Goal: Task Accomplishment & Management: Use online tool/utility

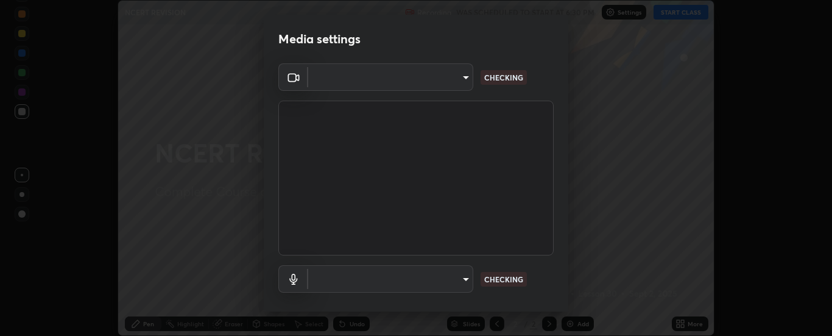
scroll to position [336, 832]
type input "6d3829c99f98afdfe7c29186be8927c2ef9ac3e8f7233b1026567672352cba5b"
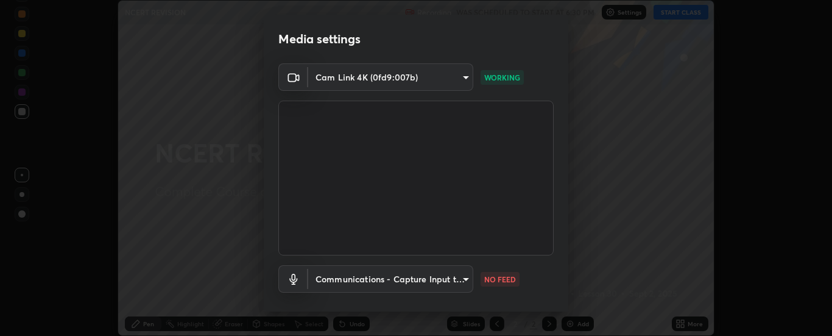
scroll to position [64, 0]
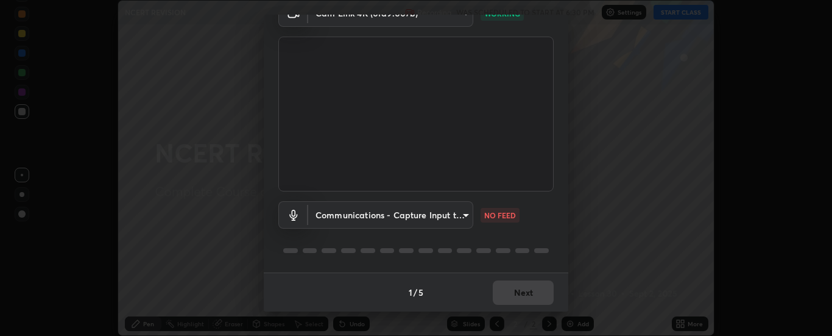
click at [462, 213] on body "Erase all NCERT REVISION Recording WAS SCHEDULED TO START AT 6:30 PM Settings S…" at bounding box center [416, 168] width 832 height 336
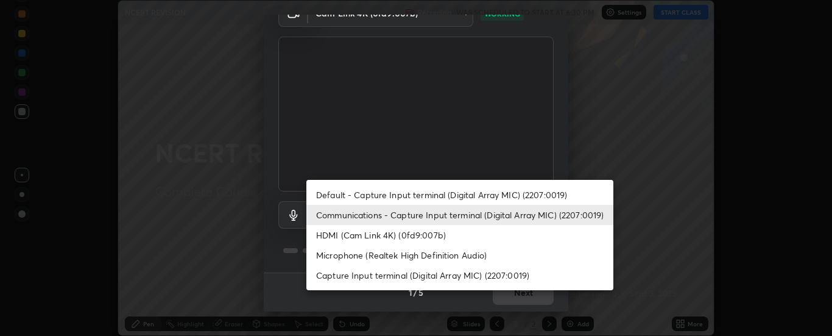
click at [428, 191] on li "Default - Capture Input terminal (Digital Array MIC) (2207:0019)" at bounding box center [459, 195] width 307 height 20
type input "default"
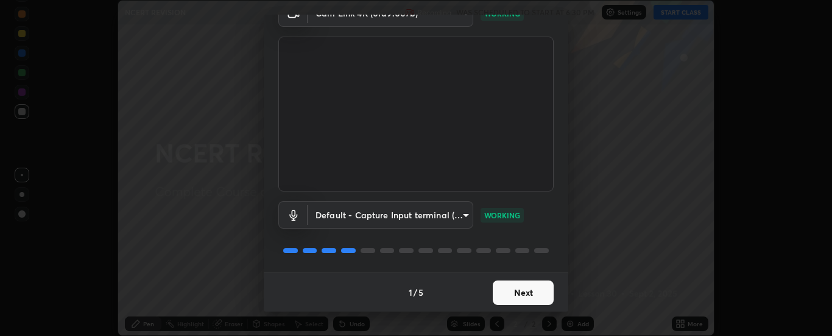
click at [517, 291] on button "Next" at bounding box center [523, 292] width 61 height 24
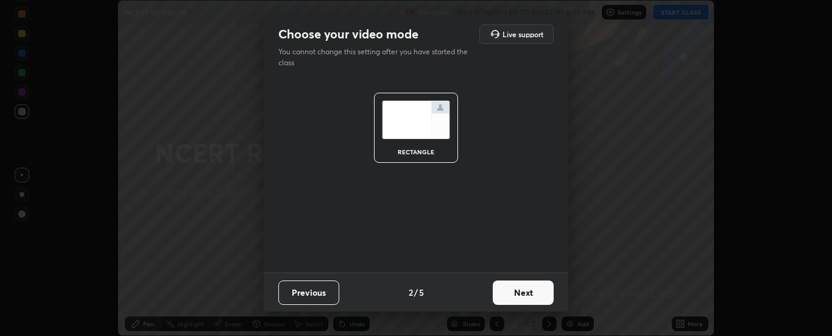
click at [526, 294] on button "Next" at bounding box center [523, 292] width 61 height 24
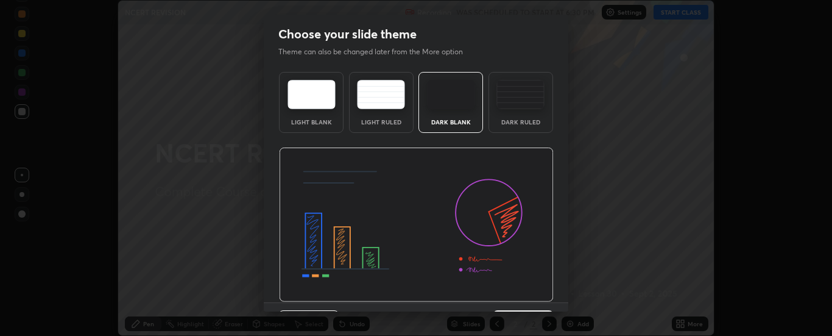
scroll to position [10, 0]
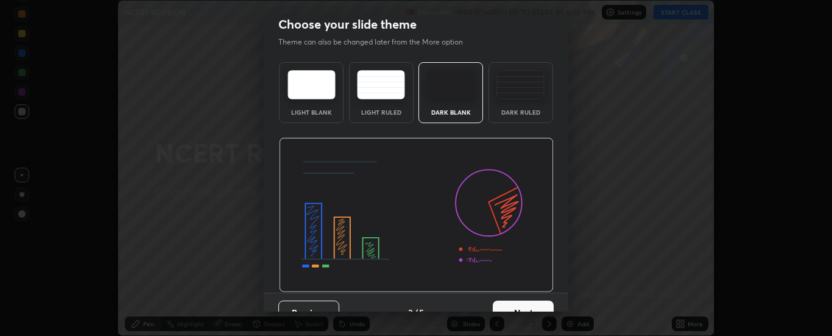
click at [522, 310] on button "Next" at bounding box center [523, 312] width 61 height 24
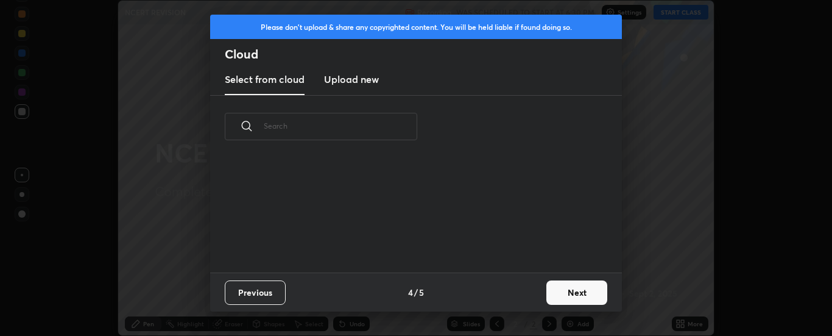
scroll to position [0, 0]
click at [566, 297] on button "Next" at bounding box center [577, 292] width 61 height 24
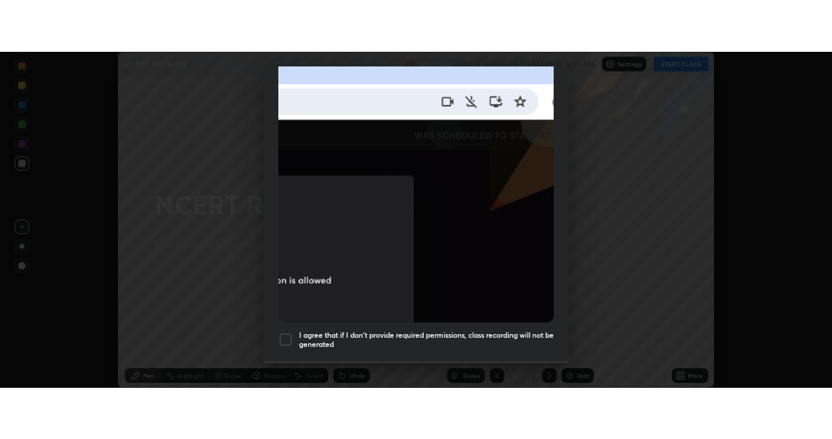
scroll to position [313, 0]
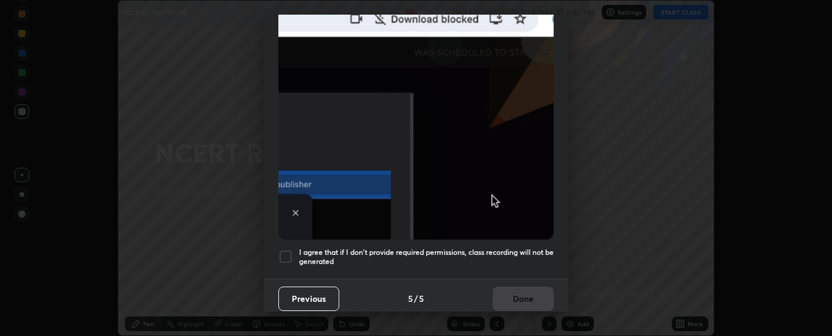
click at [420, 247] on h5 "I agree that if I don't provide required permissions, class recording will not …" at bounding box center [426, 256] width 255 height 19
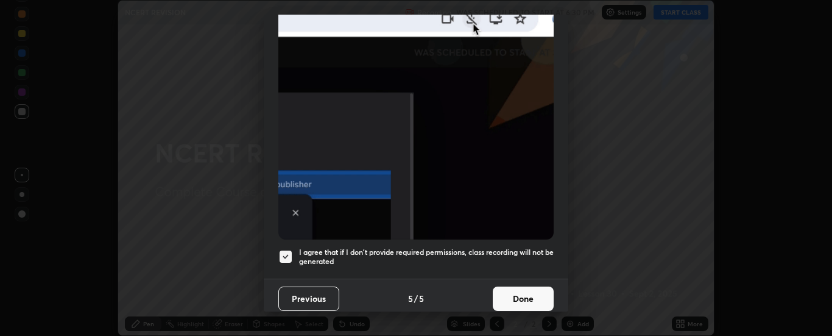
click at [514, 286] on button "Done" at bounding box center [523, 298] width 61 height 24
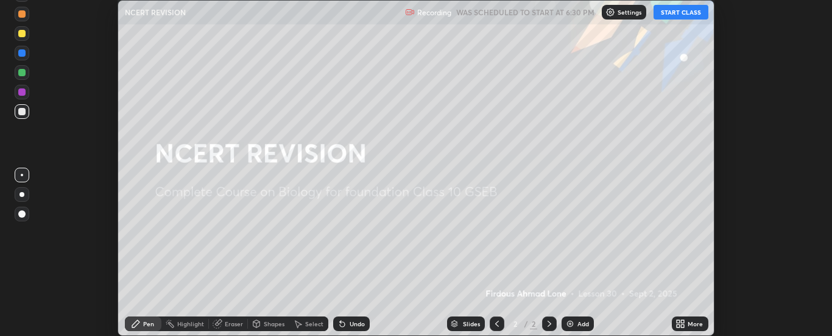
click at [678, 11] on button "START CLASS" at bounding box center [681, 12] width 55 height 15
click at [684, 323] on icon at bounding box center [681, 324] width 10 height 10
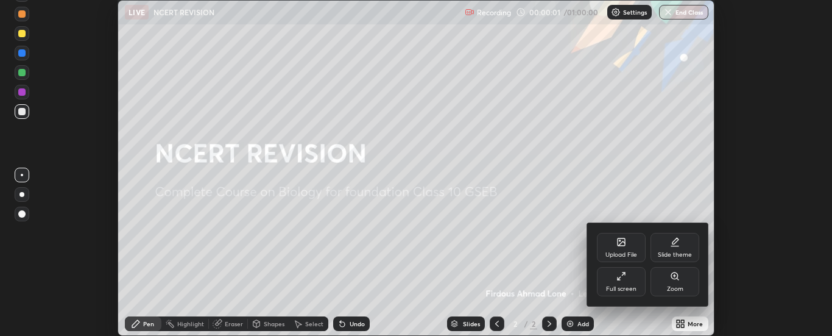
click at [629, 283] on div "Full screen" at bounding box center [621, 281] width 49 height 29
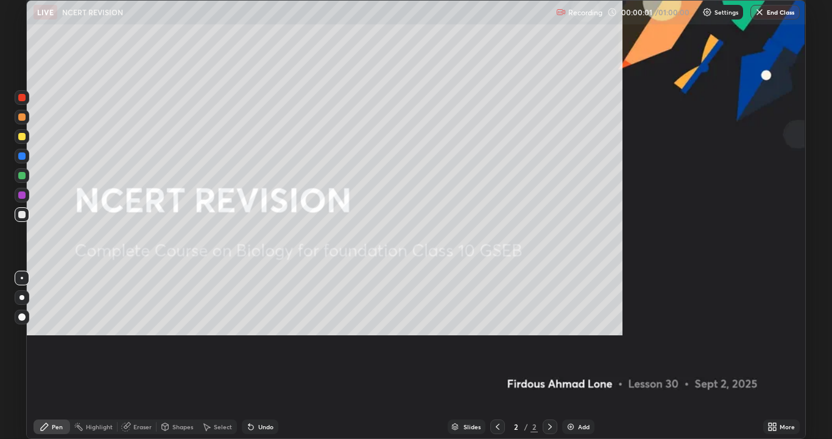
scroll to position [439, 832]
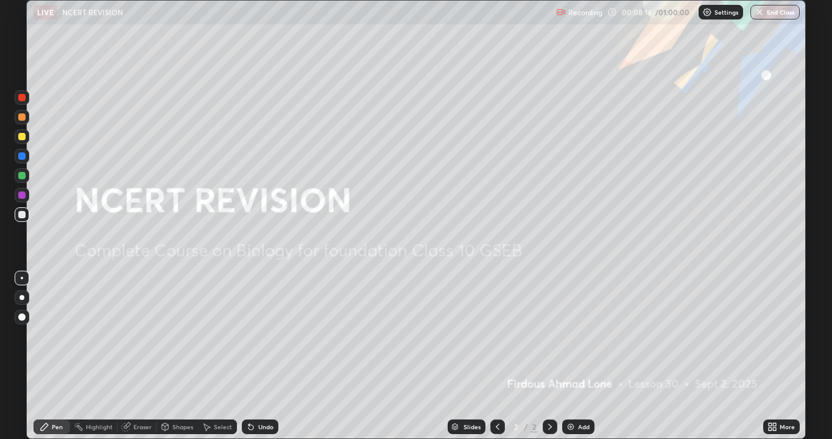
click at [580, 335] on div "Add" at bounding box center [578, 426] width 32 height 15
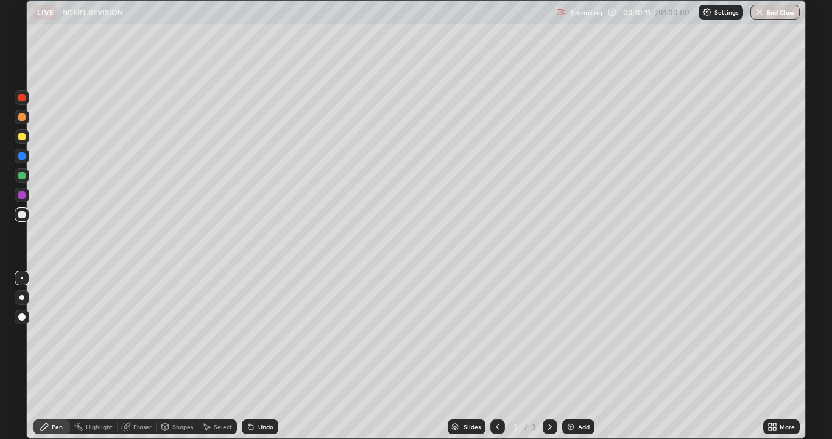
click at [23, 136] on div at bounding box center [21, 136] width 7 height 7
click at [21, 316] on div at bounding box center [21, 316] width 7 height 7
click at [21, 319] on div at bounding box center [21, 316] width 7 height 7
click at [19, 119] on div at bounding box center [21, 116] width 7 height 7
click at [21, 138] on div at bounding box center [21, 136] width 7 height 7
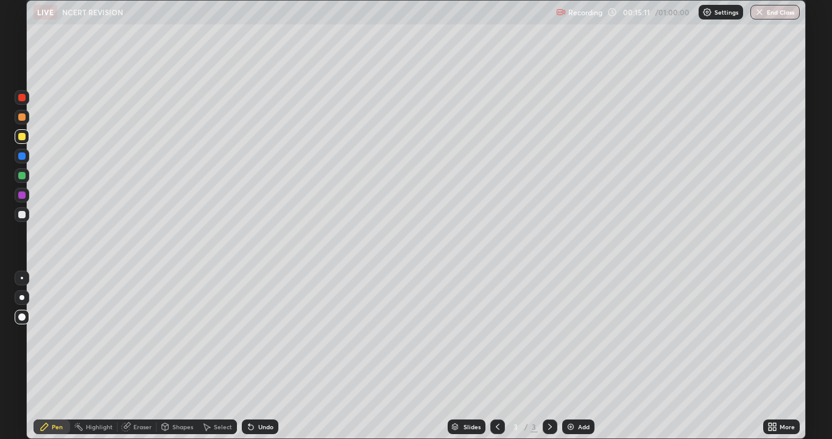
click at [19, 216] on div at bounding box center [21, 214] width 7 height 7
click at [18, 141] on div at bounding box center [22, 136] width 15 height 15
click at [21, 218] on div at bounding box center [21, 214] width 7 height 7
click at [21, 179] on div at bounding box center [21, 175] width 7 height 7
click at [19, 214] on div at bounding box center [21, 214] width 7 height 7
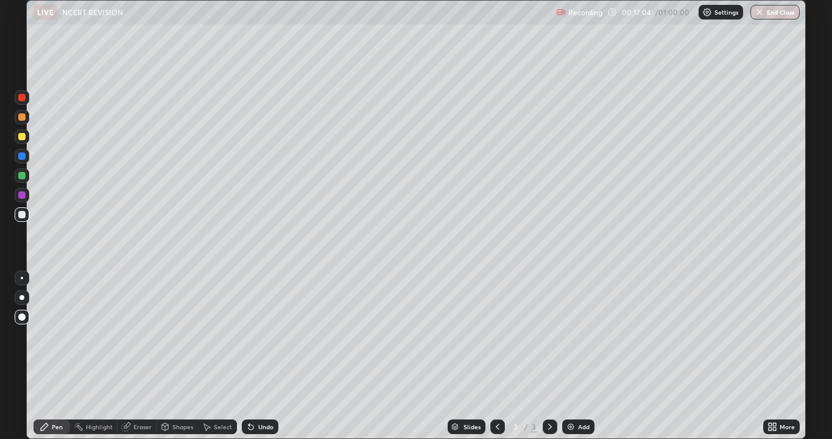
click at [20, 196] on div at bounding box center [21, 194] width 7 height 7
click at [23, 177] on div at bounding box center [21, 175] width 7 height 7
click at [24, 196] on div at bounding box center [21, 194] width 7 height 7
click at [20, 217] on div at bounding box center [21, 214] width 7 height 7
click at [576, 335] on div "Add" at bounding box center [578, 426] width 32 height 15
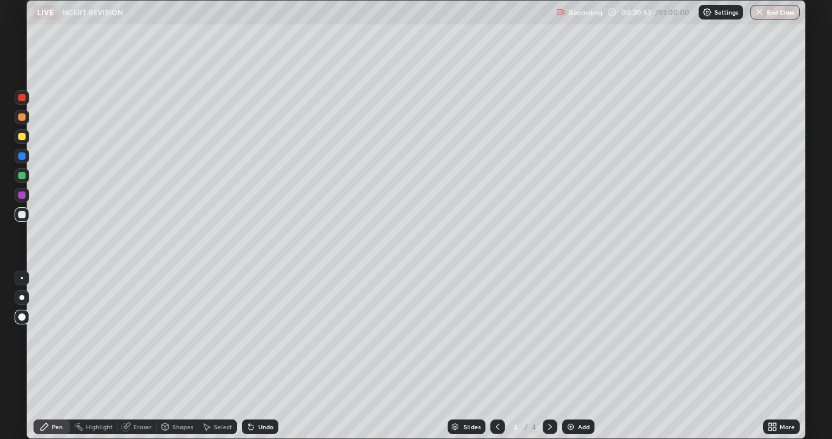
click at [19, 196] on div at bounding box center [21, 194] width 7 height 7
click at [491, 335] on div at bounding box center [498, 426] width 15 height 15
click at [579, 335] on div "Add" at bounding box center [584, 426] width 12 height 6
click at [573, 335] on img at bounding box center [571, 427] width 10 height 10
click at [23, 216] on div at bounding box center [21, 214] width 7 height 7
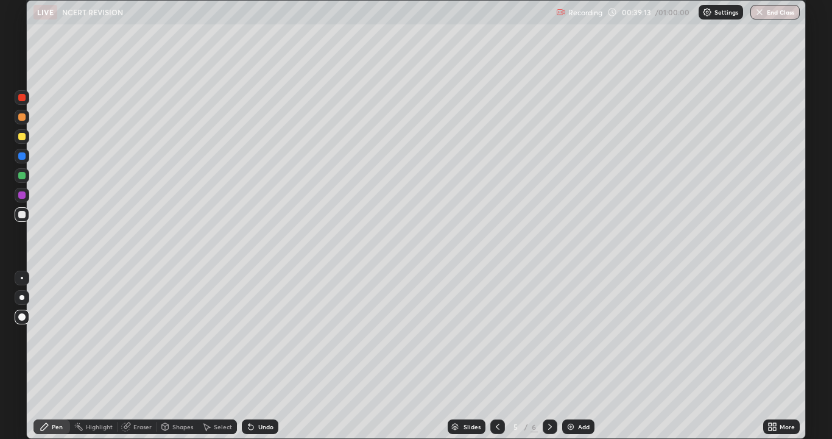
click at [578, 335] on div "Add" at bounding box center [584, 426] width 12 height 6
click at [23, 139] on div at bounding box center [21, 136] width 7 height 7
click at [19, 218] on div at bounding box center [21, 214] width 7 height 7
click at [19, 139] on div at bounding box center [21, 136] width 7 height 7
click at [19, 211] on div at bounding box center [21, 214] width 7 height 7
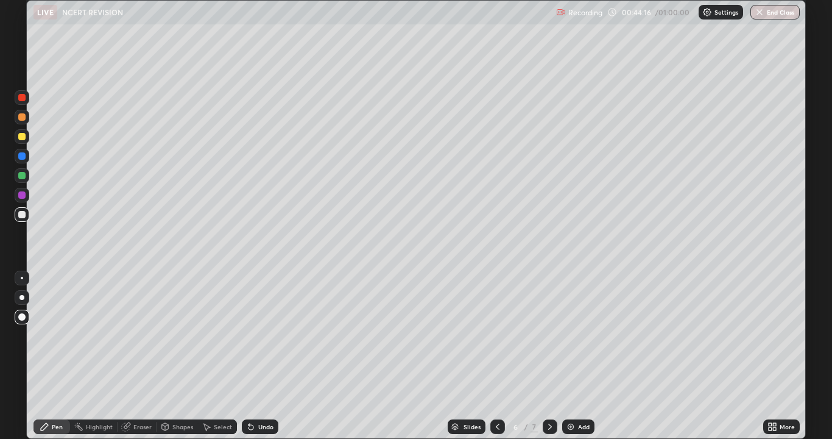
click at [23, 215] on div at bounding box center [21, 214] width 7 height 7
click at [575, 335] on div "Add" at bounding box center [578, 426] width 32 height 15
click at [21, 136] on div at bounding box center [21, 136] width 7 height 7
click at [21, 216] on div at bounding box center [21, 214] width 7 height 7
click at [260, 335] on div "Undo" at bounding box center [265, 426] width 15 height 6
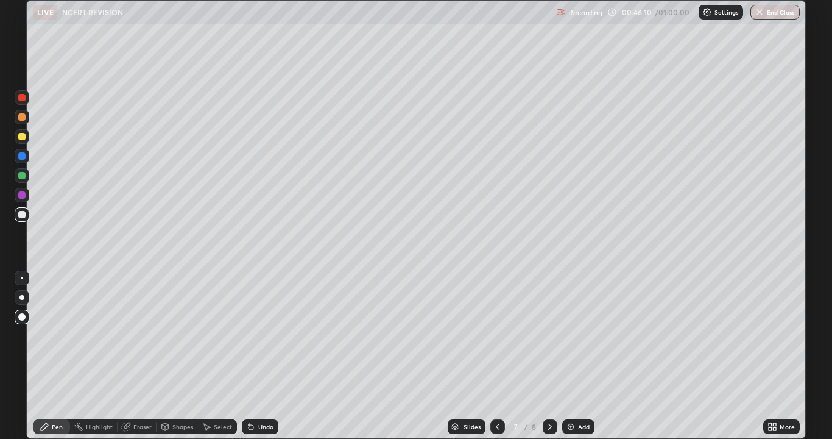
click at [21, 139] on div at bounding box center [21, 136] width 7 height 7
click at [21, 196] on div at bounding box center [21, 194] width 7 height 7
click at [23, 178] on div at bounding box center [21, 175] width 7 height 7
click at [21, 197] on div at bounding box center [21, 194] width 7 height 7
click at [21, 214] on div at bounding box center [21, 214] width 7 height 7
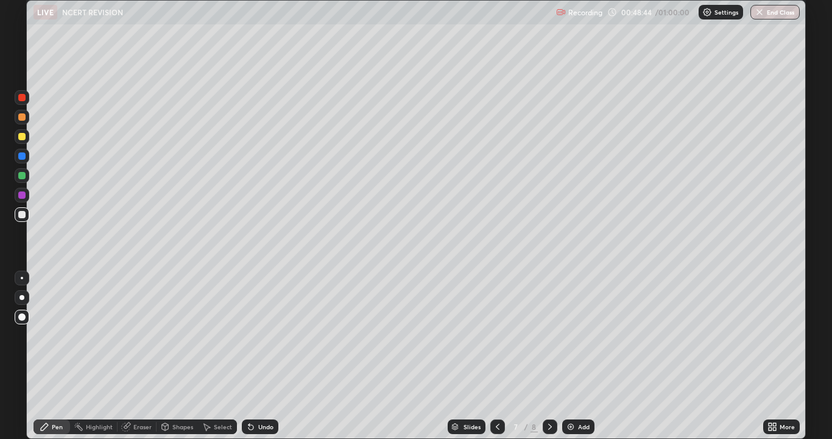
click at [19, 137] on div at bounding box center [21, 136] width 7 height 7
click at [573, 335] on img at bounding box center [571, 427] width 10 height 10
click at [20, 211] on div at bounding box center [21, 214] width 7 height 7
click at [24, 138] on div at bounding box center [21, 136] width 7 height 7
click at [21, 214] on div at bounding box center [21, 214] width 7 height 7
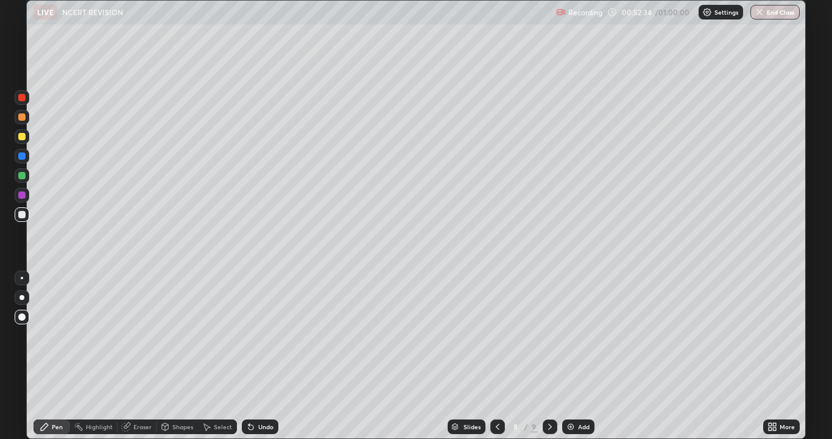
click at [21, 194] on div at bounding box center [21, 194] width 7 height 7
click at [22, 217] on div at bounding box center [21, 214] width 7 height 7
click at [21, 196] on div at bounding box center [21, 194] width 7 height 7
click at [779, 11] on button "End Class" at bounding box center [775, 12] width 49 height 15
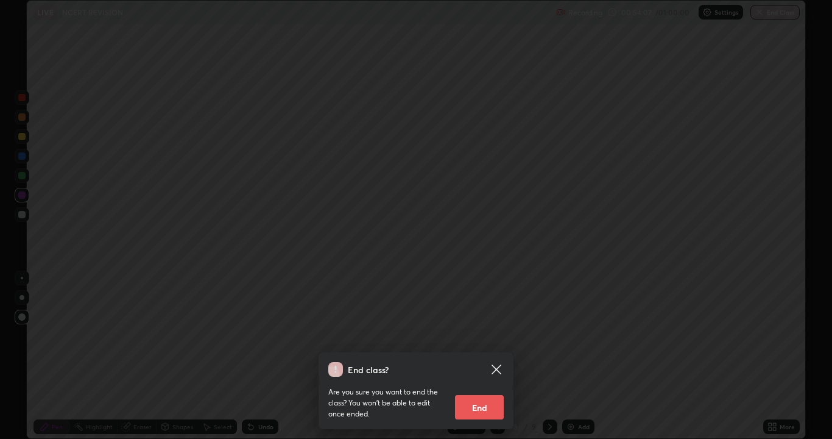
click at [487, 335] on button "End" at bounding box center [479, 407] width 49 height 24
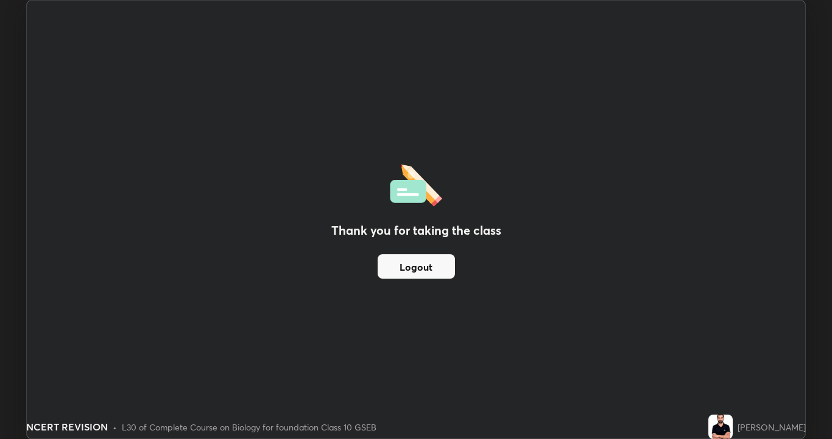
click at [404, 264] on button "Logout" at bounding box center [416, 266] width 77 height 24
